Goal: Information Seeking & Learning: Learn about a topic

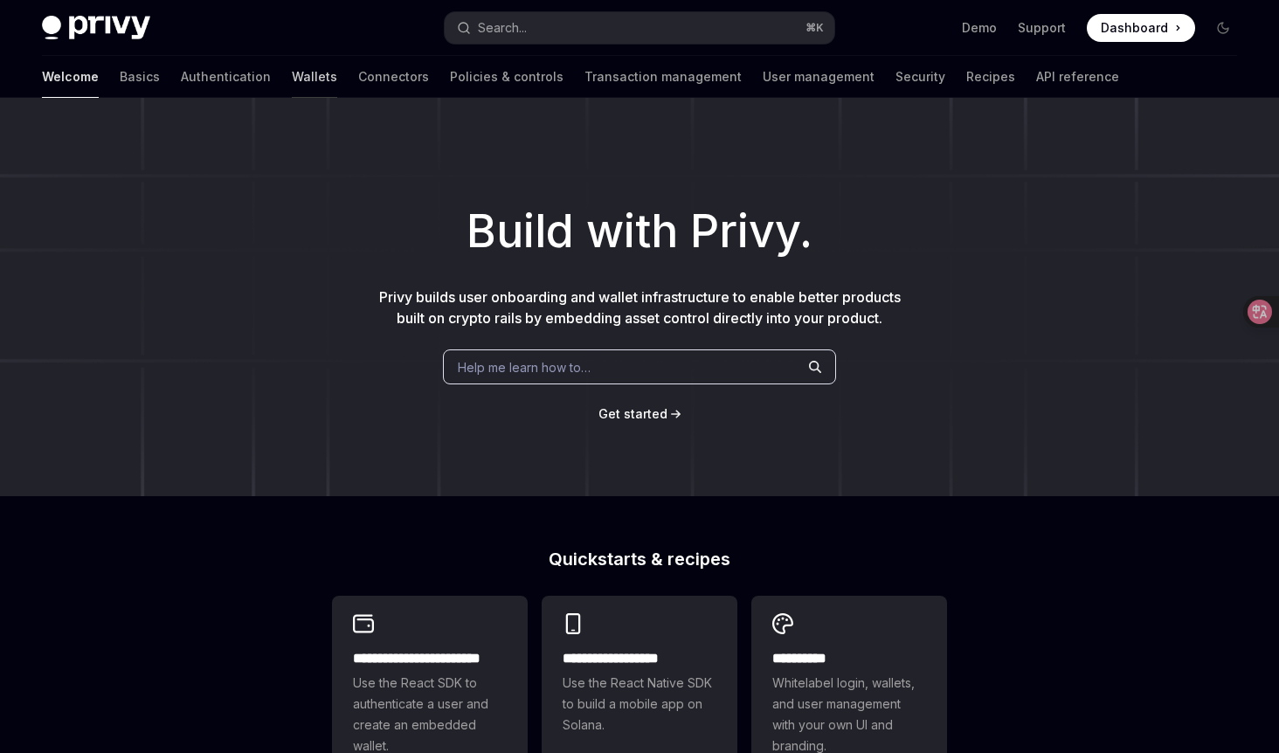
click at [292, 75] on link "Wallets" at bounding box center [314, 77] width 45 height 42
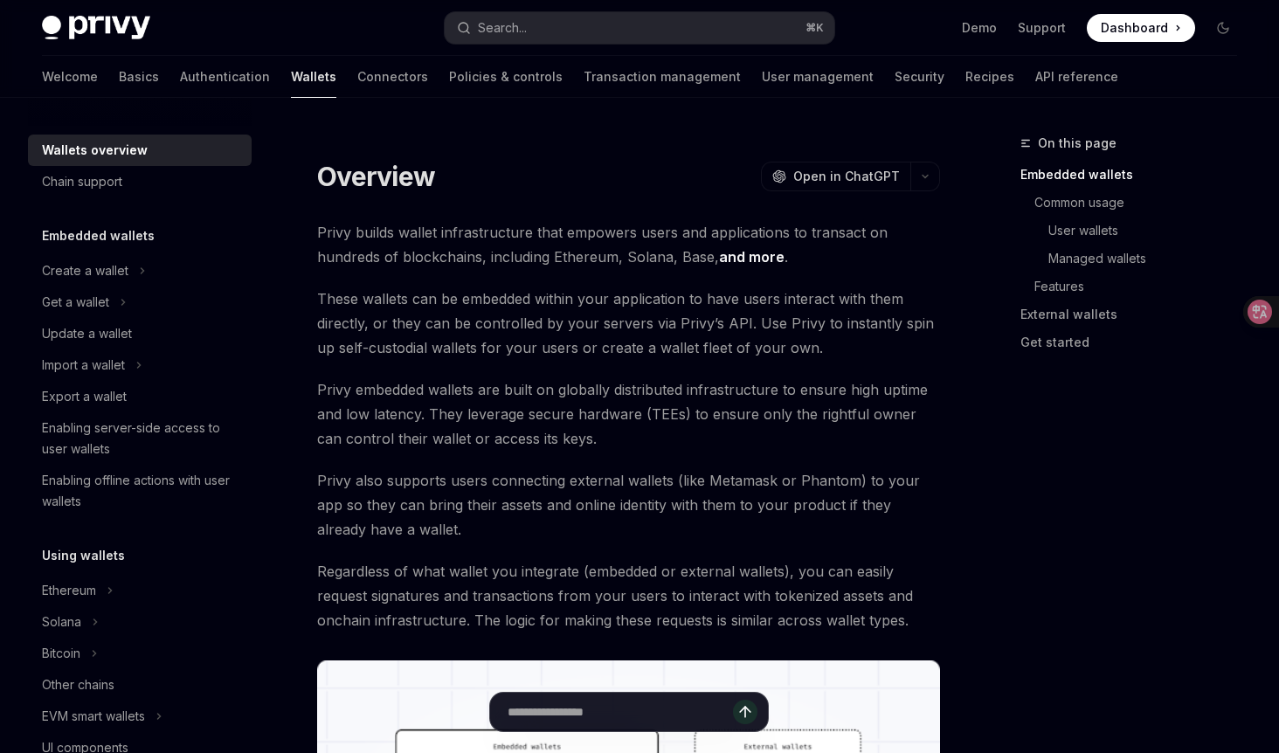
click at [636, 311] on span "These wallets can be embedded within your application to have users interact wi…" at bounding box center [628, 323] width 623 height 73
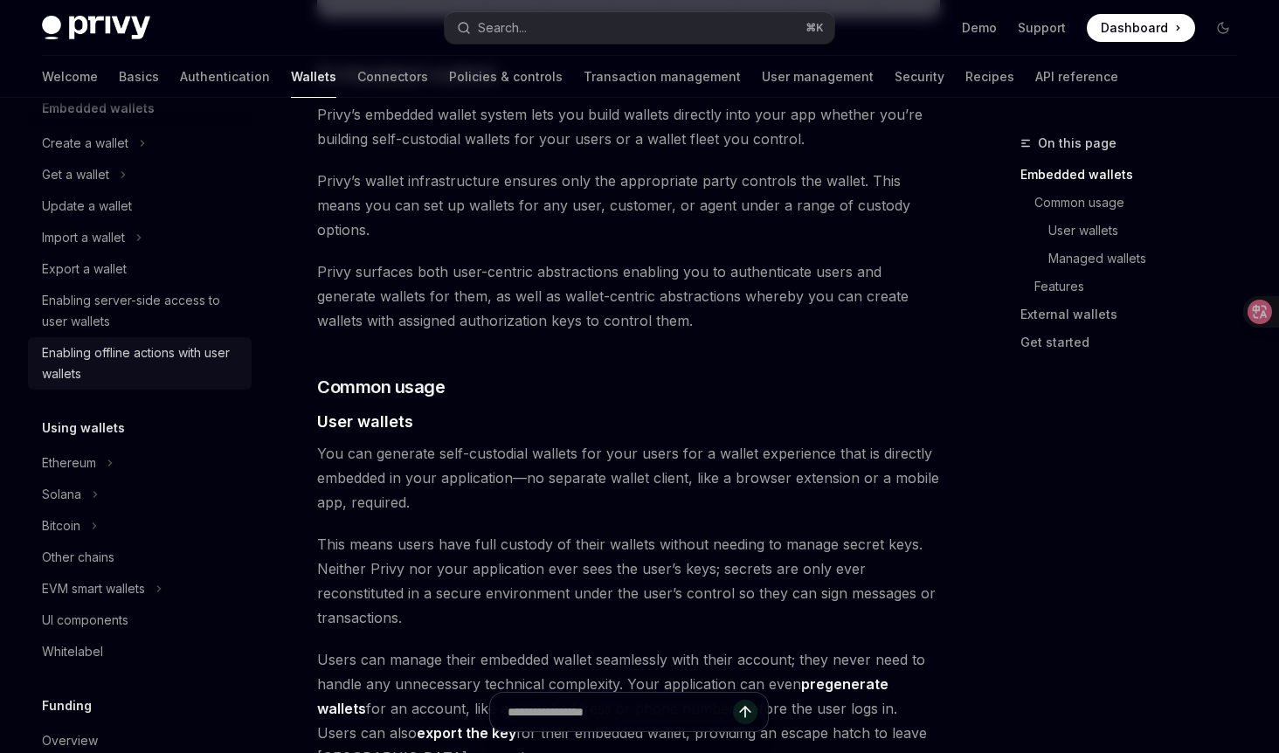
scroll to position [179, 0]
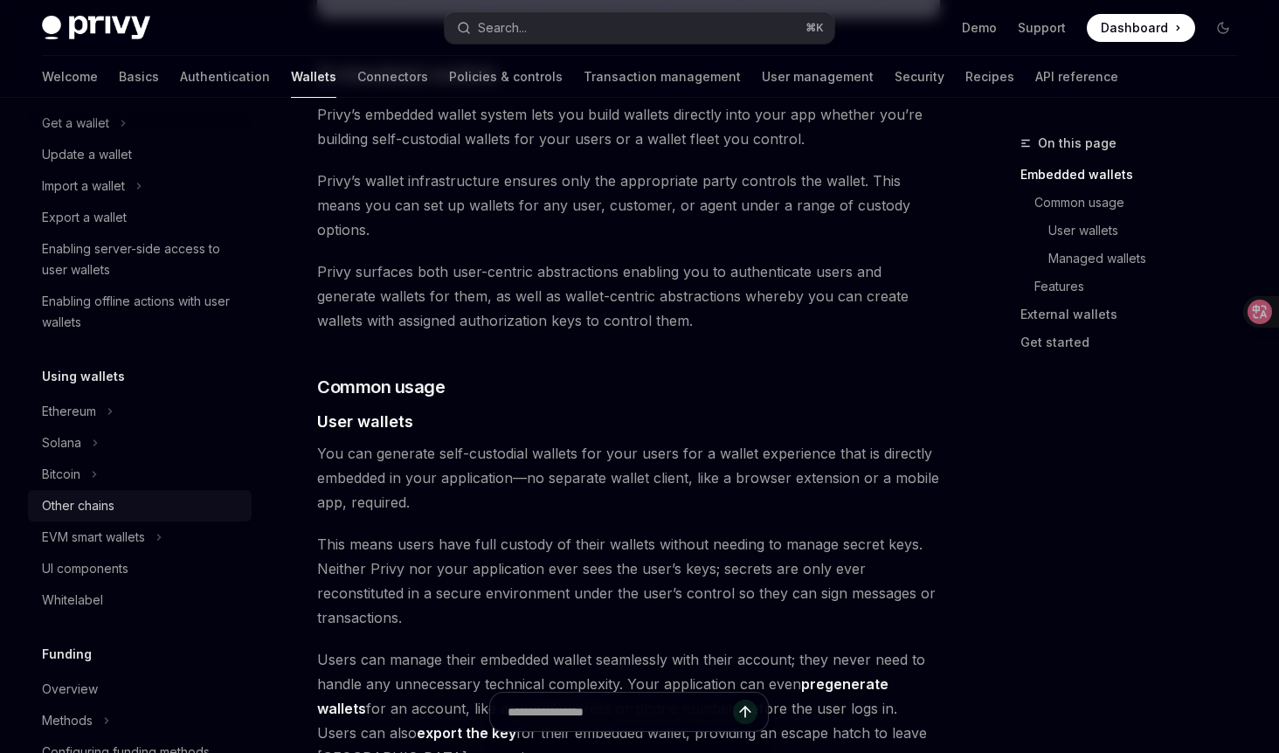
click at [108, 505] on div "Other chains" at bounding box center [78, 505] width 73 height 21
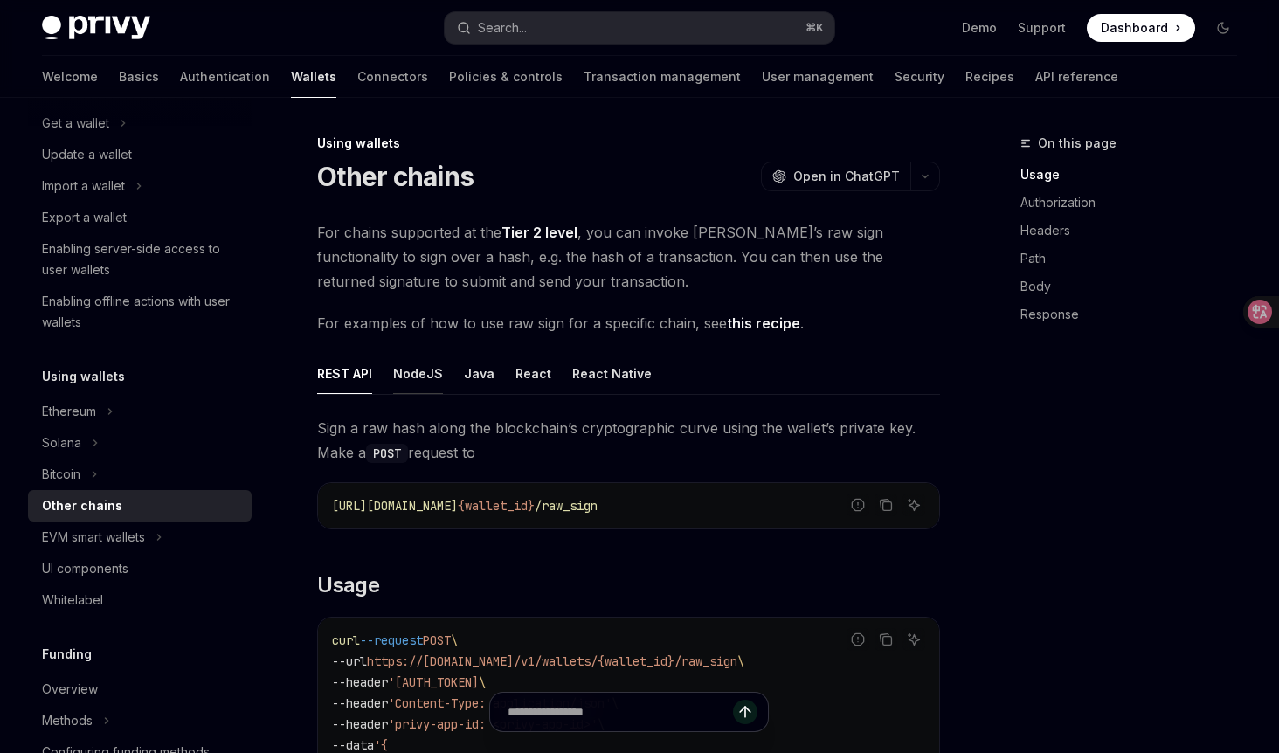
click at [412, 381] on div "NodeJS" at bounding box center [418, 373] width 50 height 41
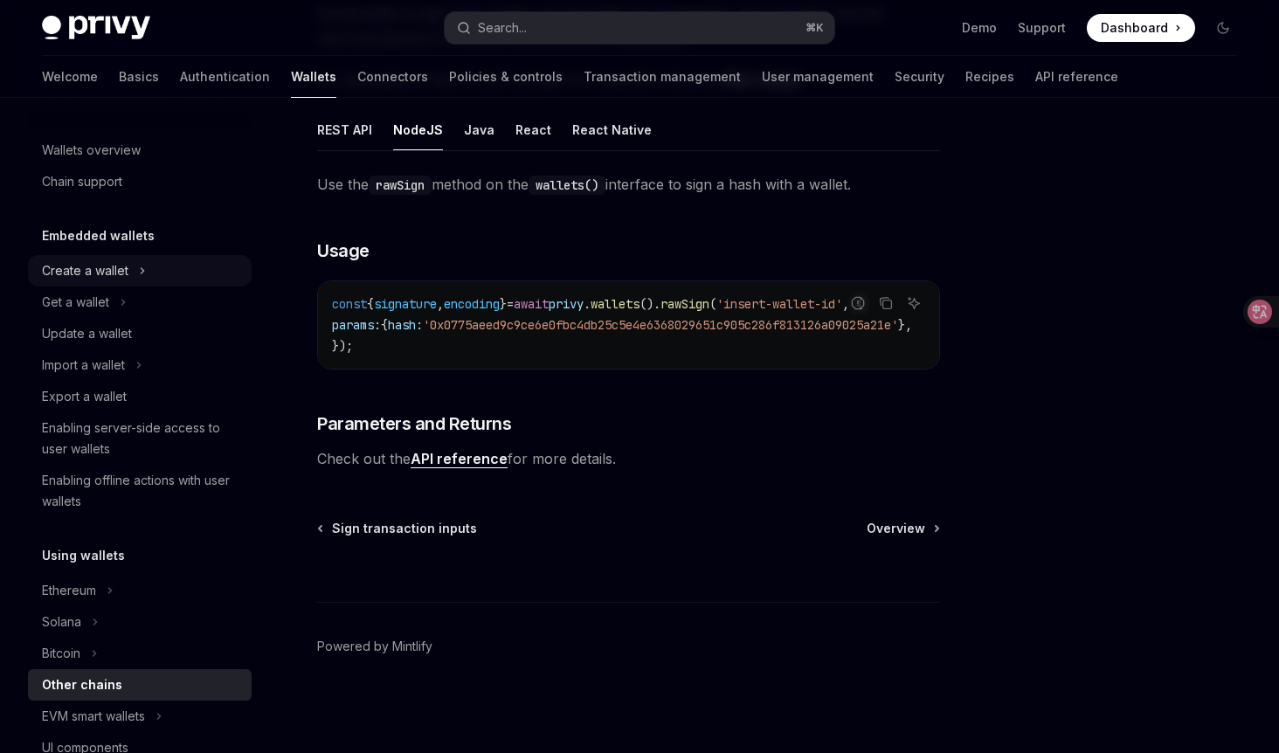
click at [114, 269] on div "Create a wallet" at bounding box center [85, 270] width 87 height 21
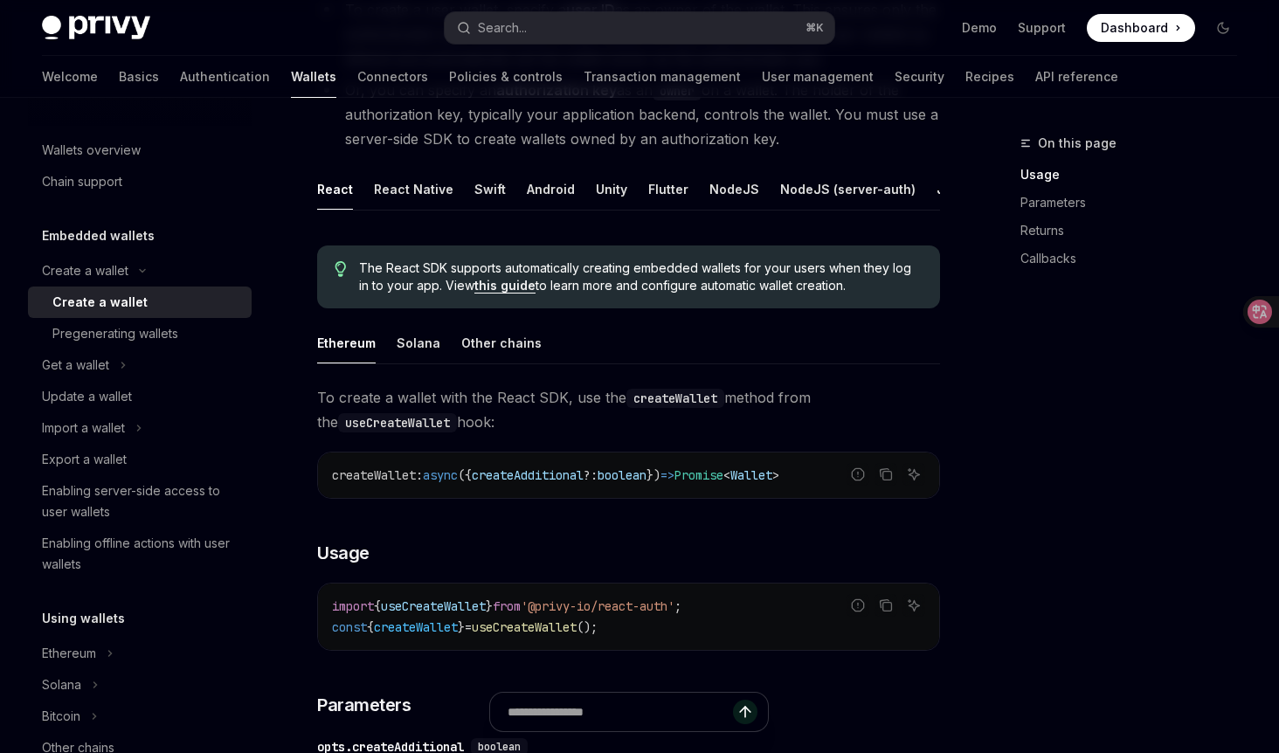
scroll to position [300, 0]
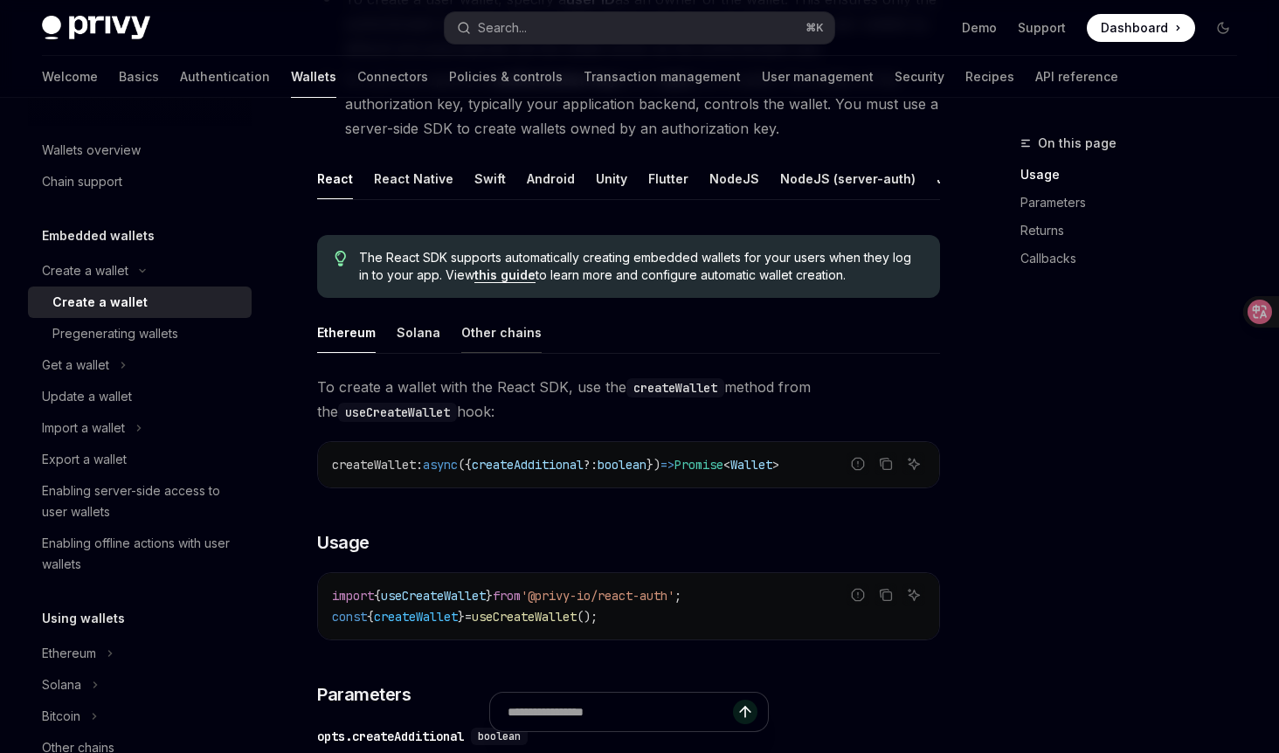
click at [482, 338] on div "Other chains" at bounding box center [501, 332] width 80 height 41
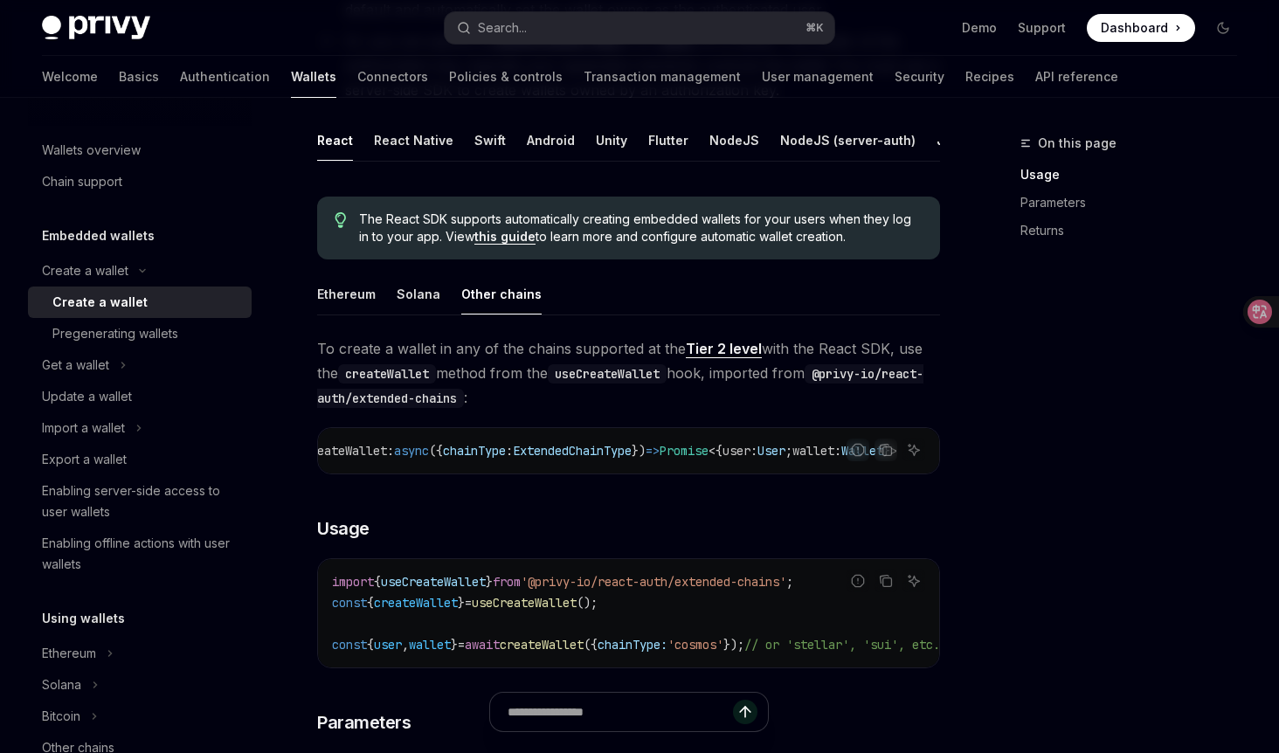
scroll to position [0, 117]
click at [720, 348] on link "Tier 2 level" at bounding box center [724, 349] width 76 height 18
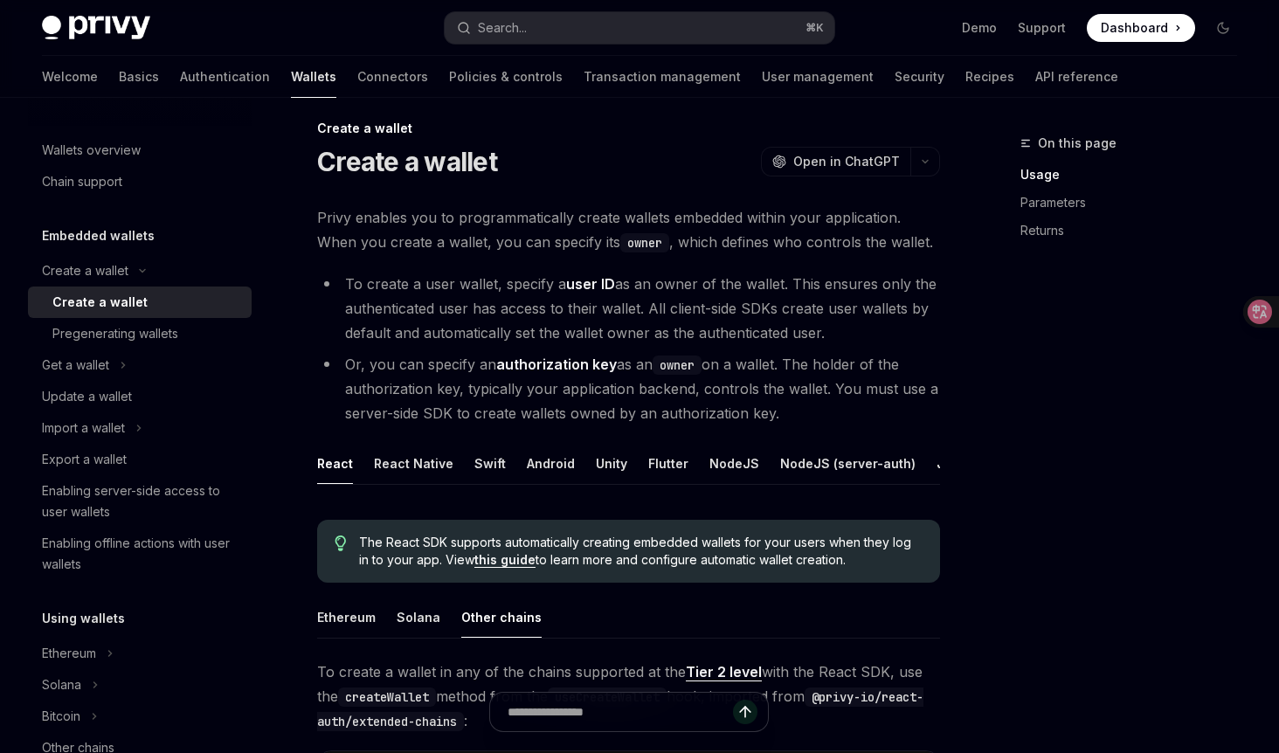
scroll to position [0, 0]
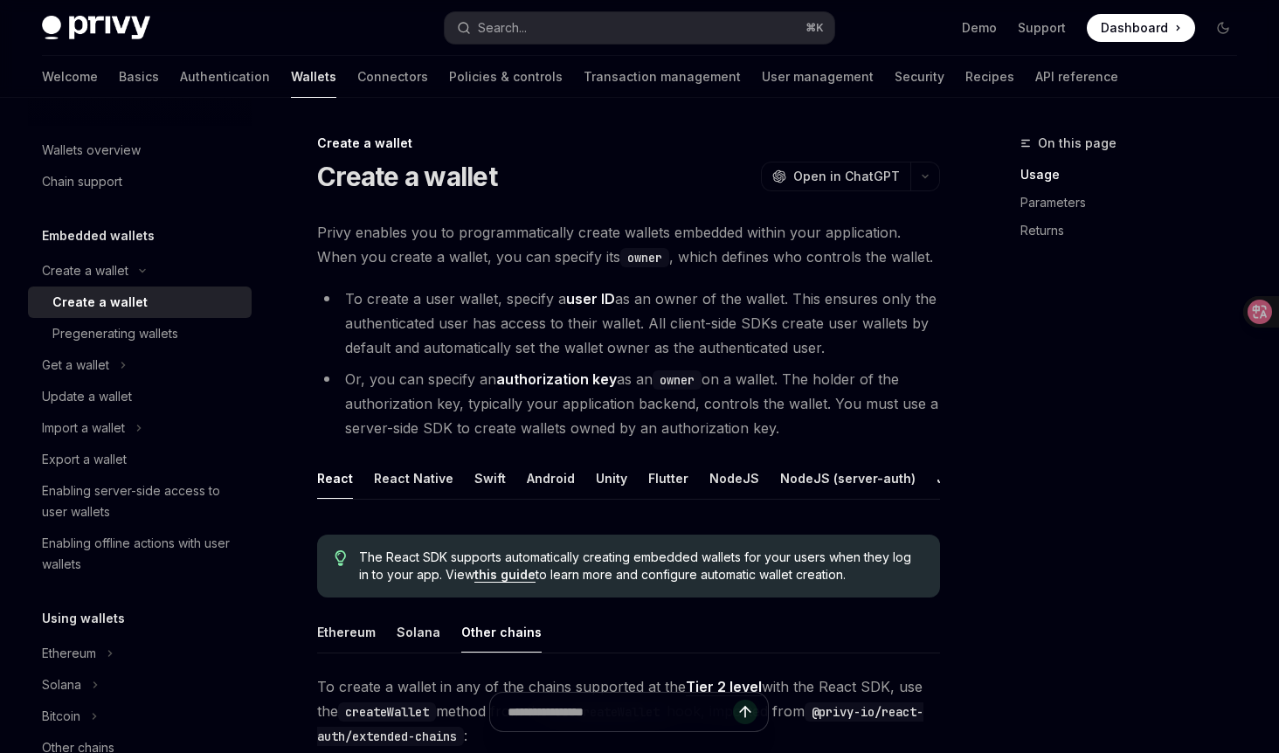
click at [807, 426] on li "Or, you can specify an authorization key as an owner on a wallet. The holder of…" at bounding box center [628, 403] width 623 height 73
click at [730, 488] on div "NodeJS" at bounding box center [735, 478] width 50 height 41
type textarea "*"
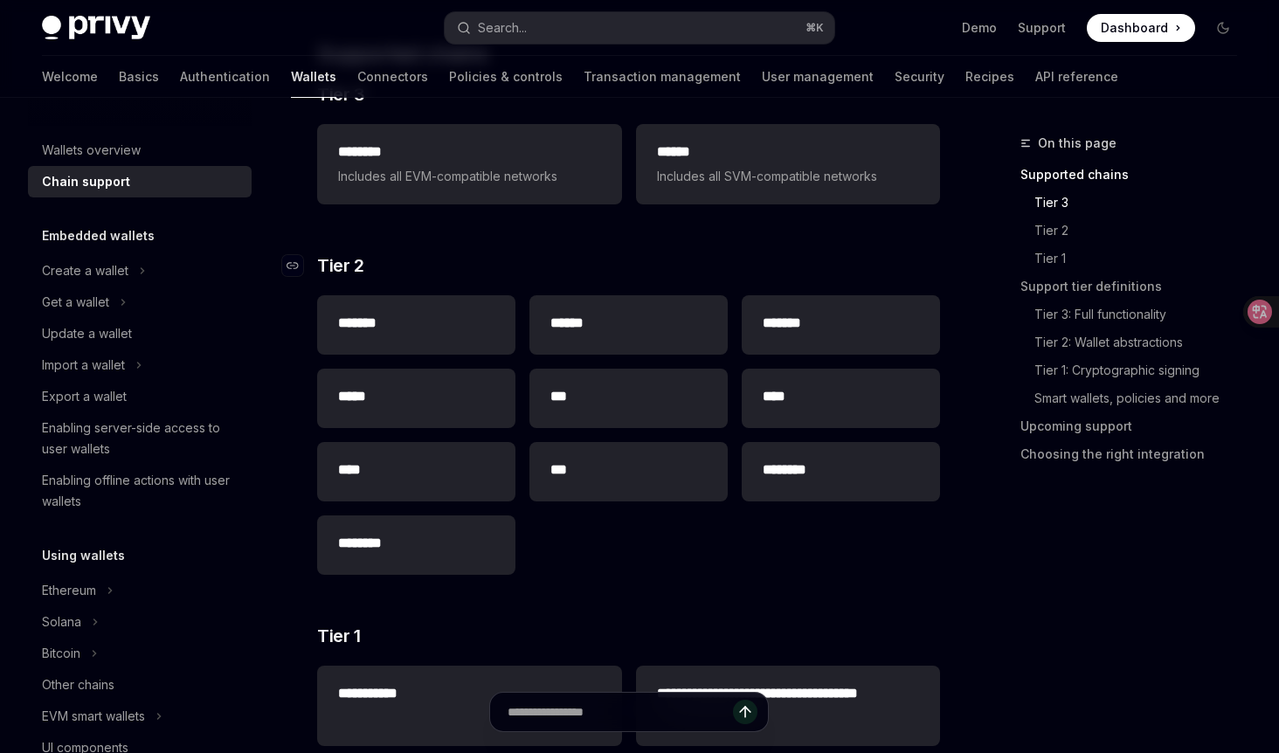
scroll to position [315, 0]
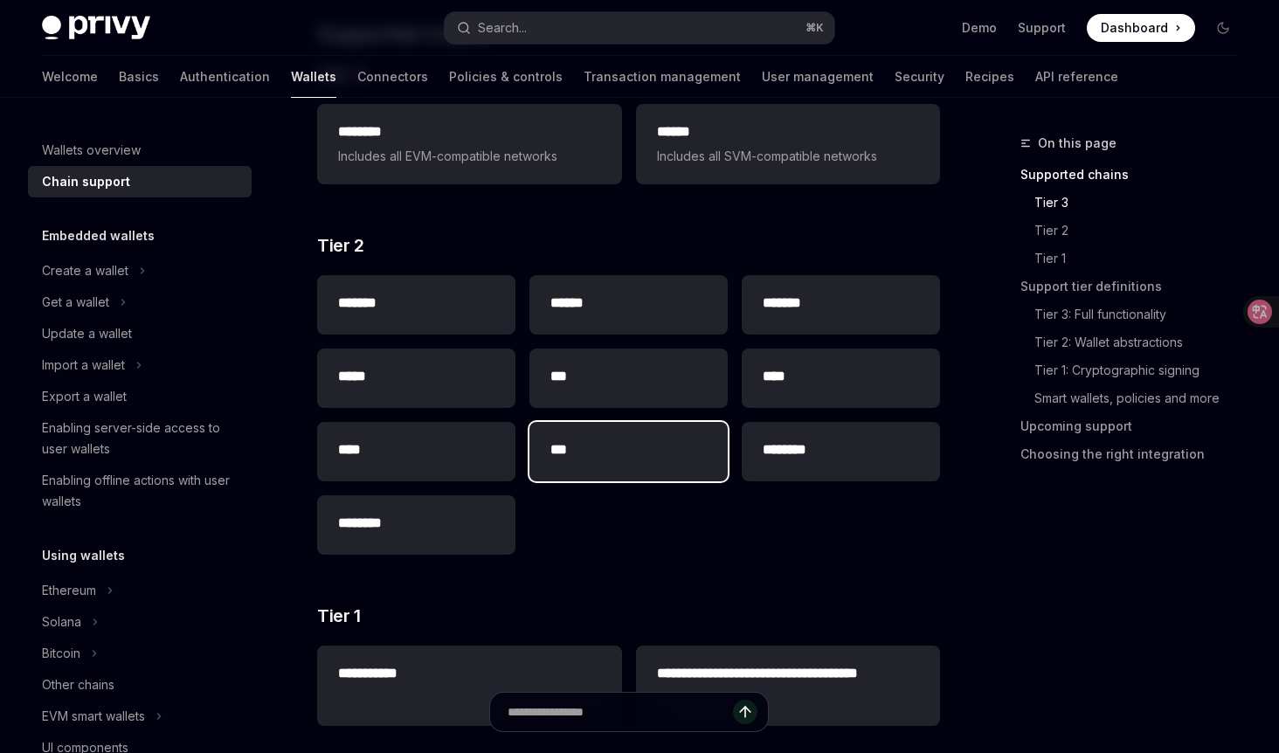
click at [595, 457] on h2 "***" at bounding box center [628, 450] width 156 height 21
type textarea "*"
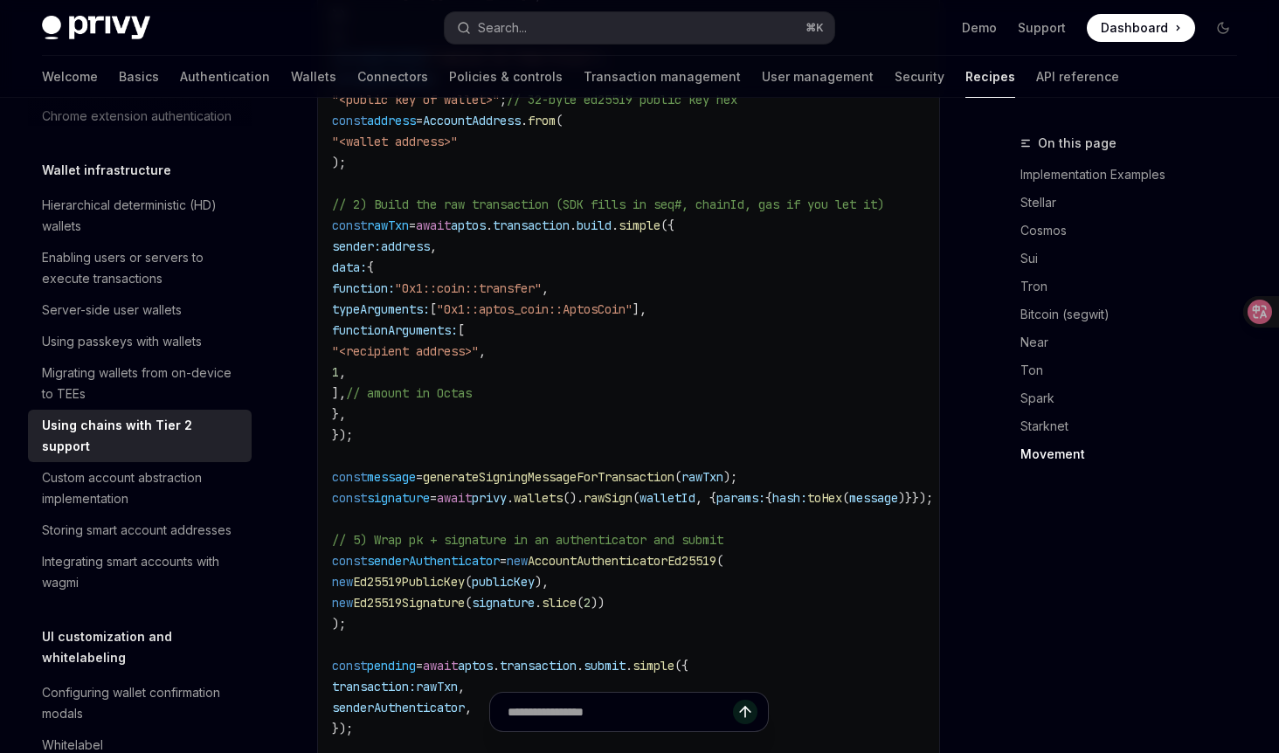
scroll to position [3802, 0]
